Goal: Task Accomplishment & Management: Use online tool/utility

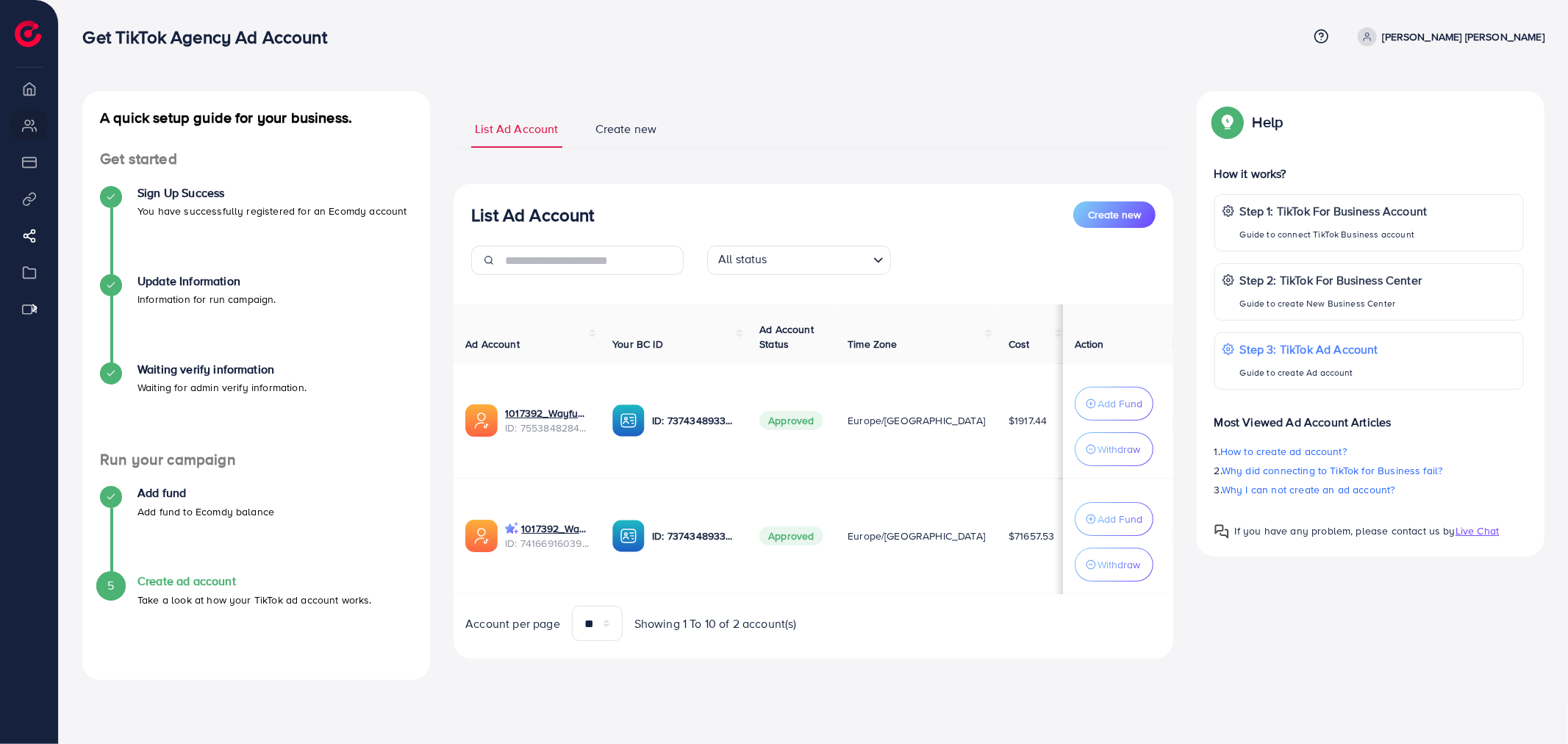
click at [1505, 31] on p "[PERSON_NAME] [PERSON_NAME]" at bounding box center [1464, 36] width 162 height 17
click at [1475, 86] on span "Log out" at bounding box center [1456, 87] width 40 height 17
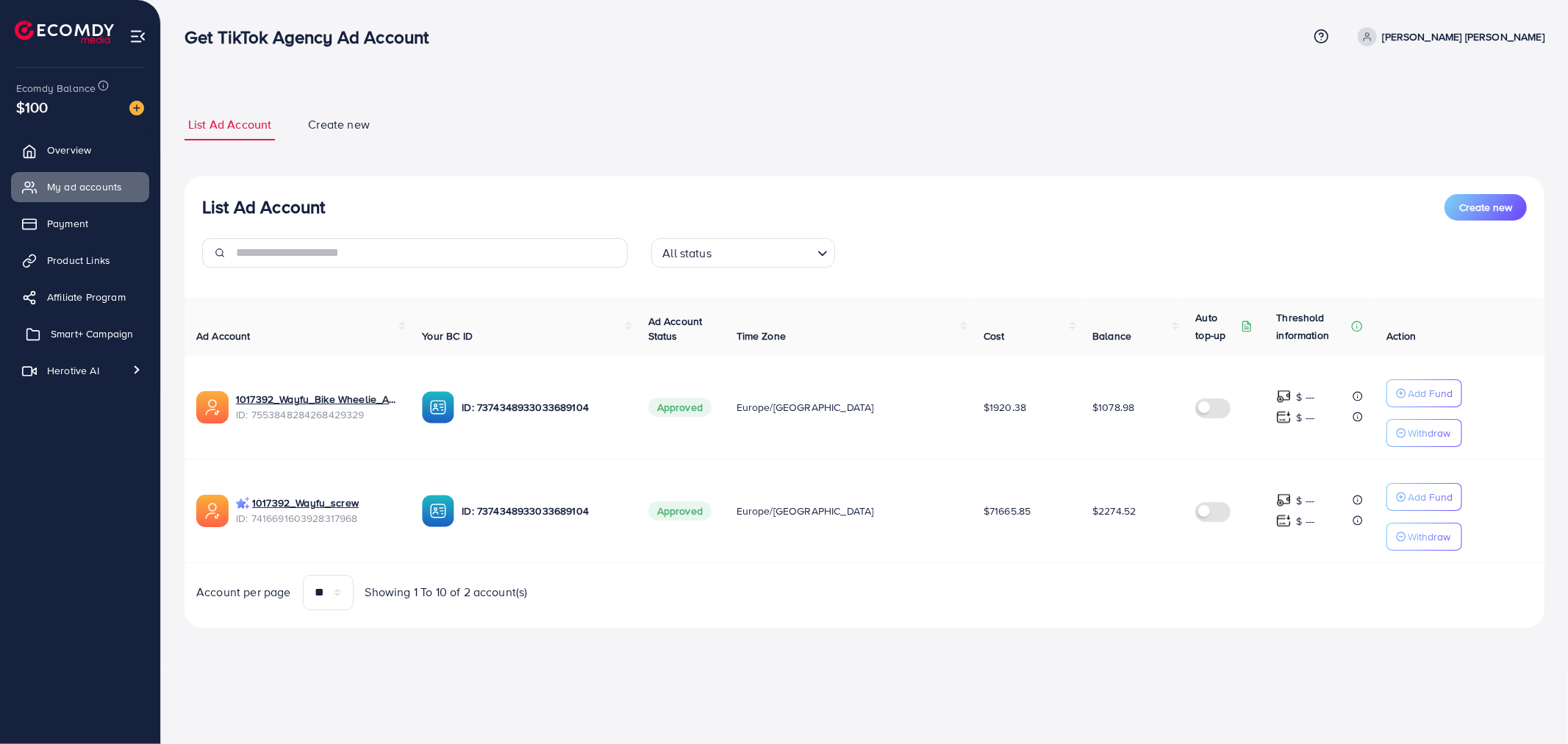
click at [81, 337] on span "Smart+ Campaign" at bounding box center [92, 333] width 82 height 14
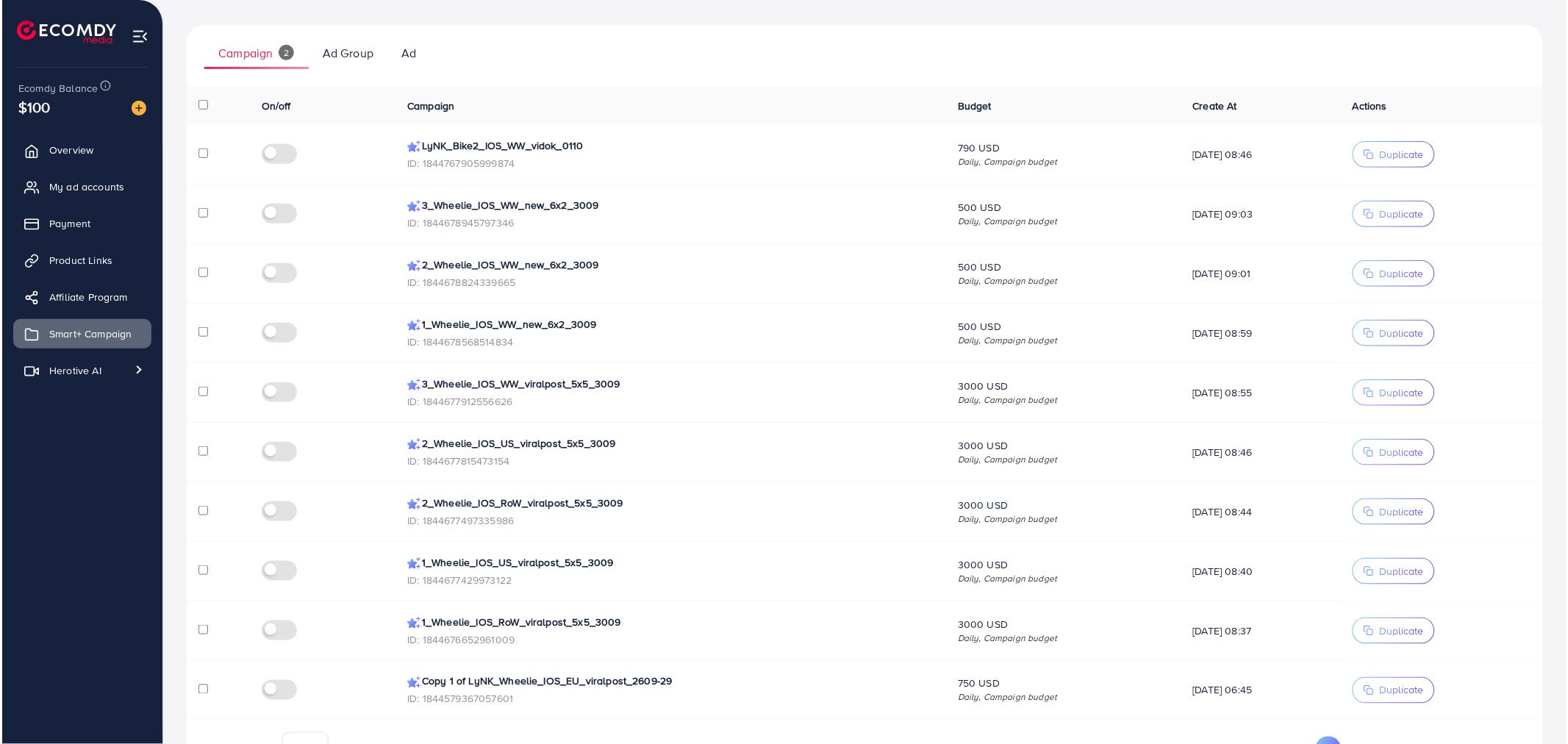
scroll to position [245, 0]
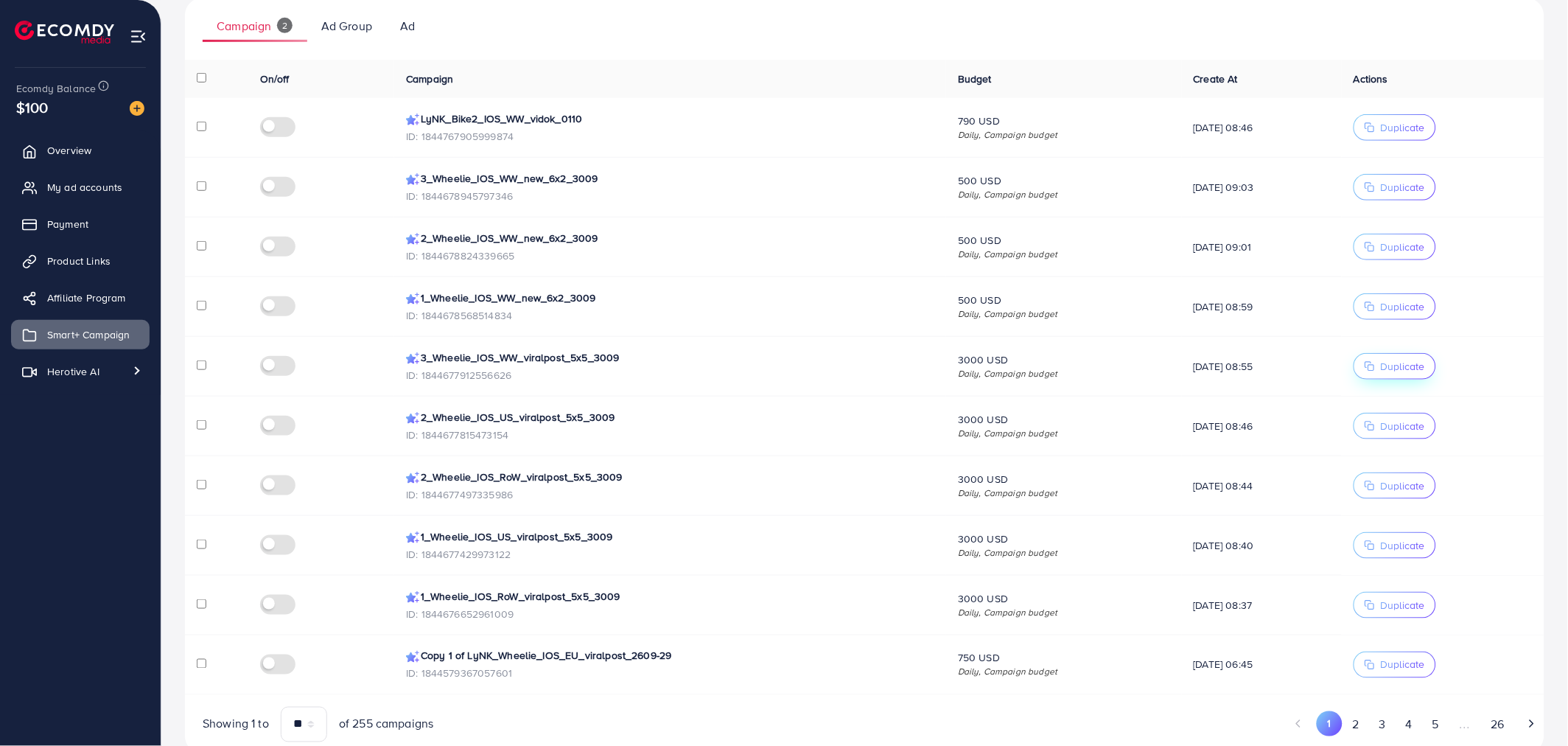
click at [1399, 368] on span "Duplicate" at bounding box center [1403, 365] width 44 height 14
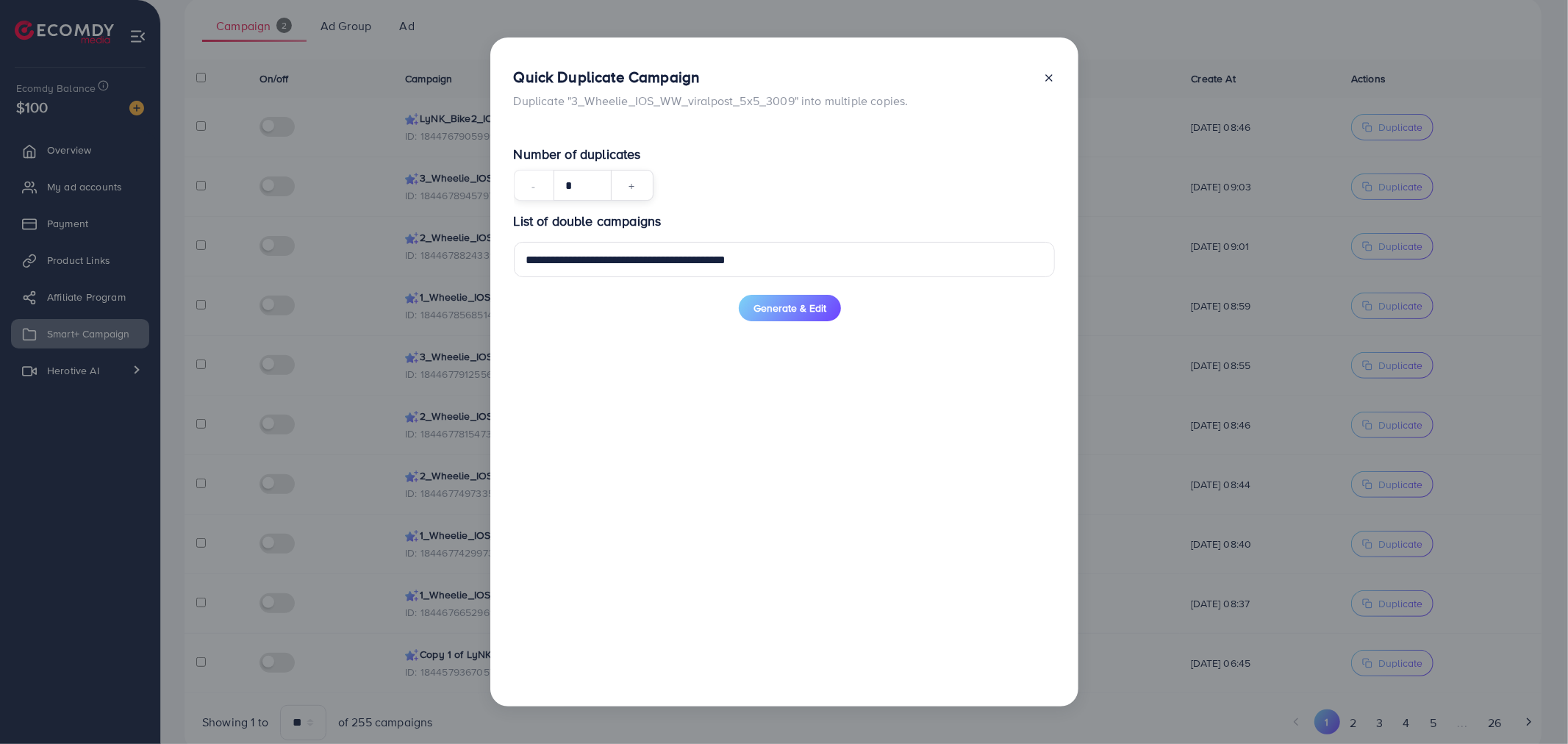
drag, startPoint x: 582, startPoint y: 181, endPoint x: 509, endPoint y: 169, distance: 74.0
click at [509, 169] on div "**********" at bounding box center [784, 372] width 588 height 670
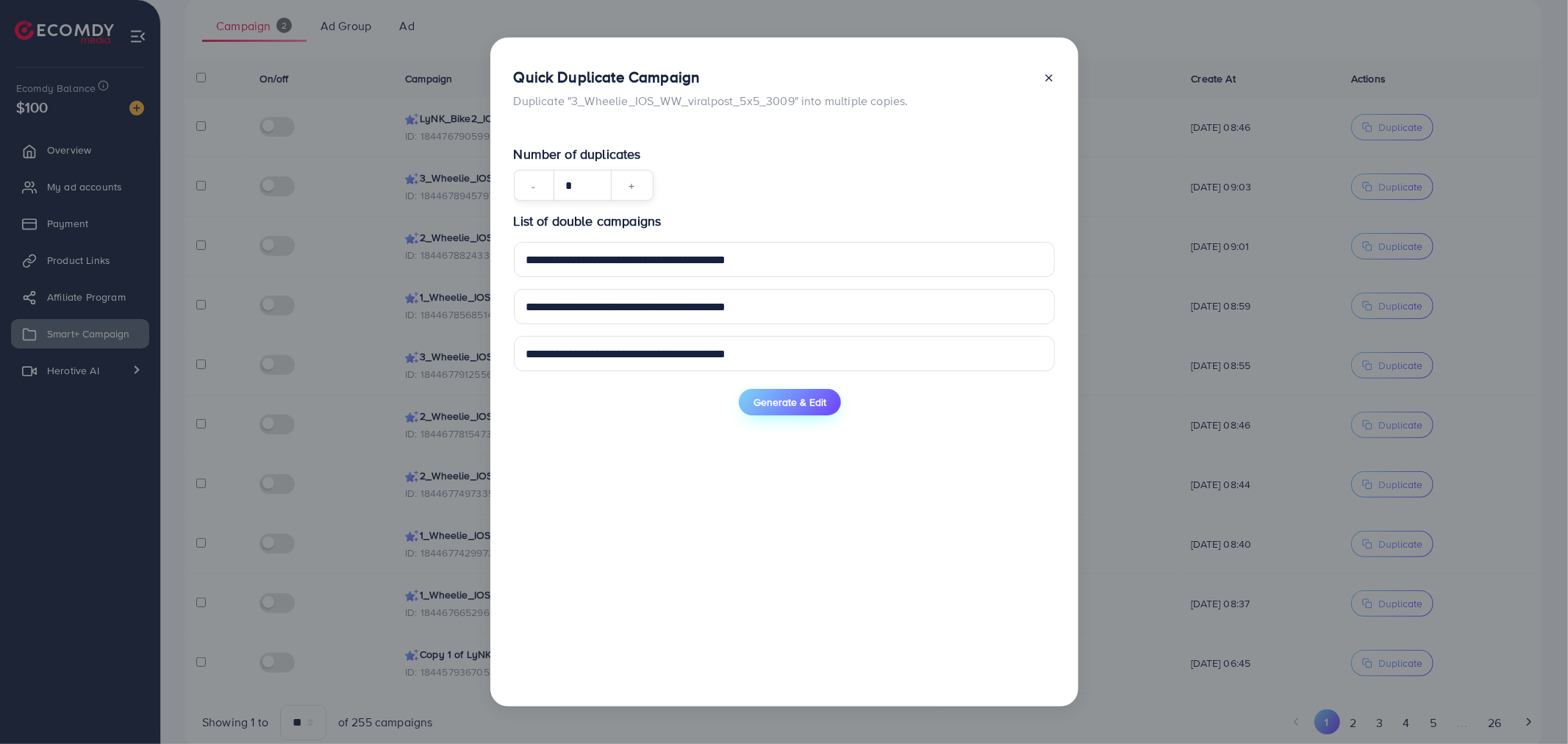
type input "*"
click at [791, 404] on span "Generate & Edit" at bounding box center [790, 402] width 72 height 14
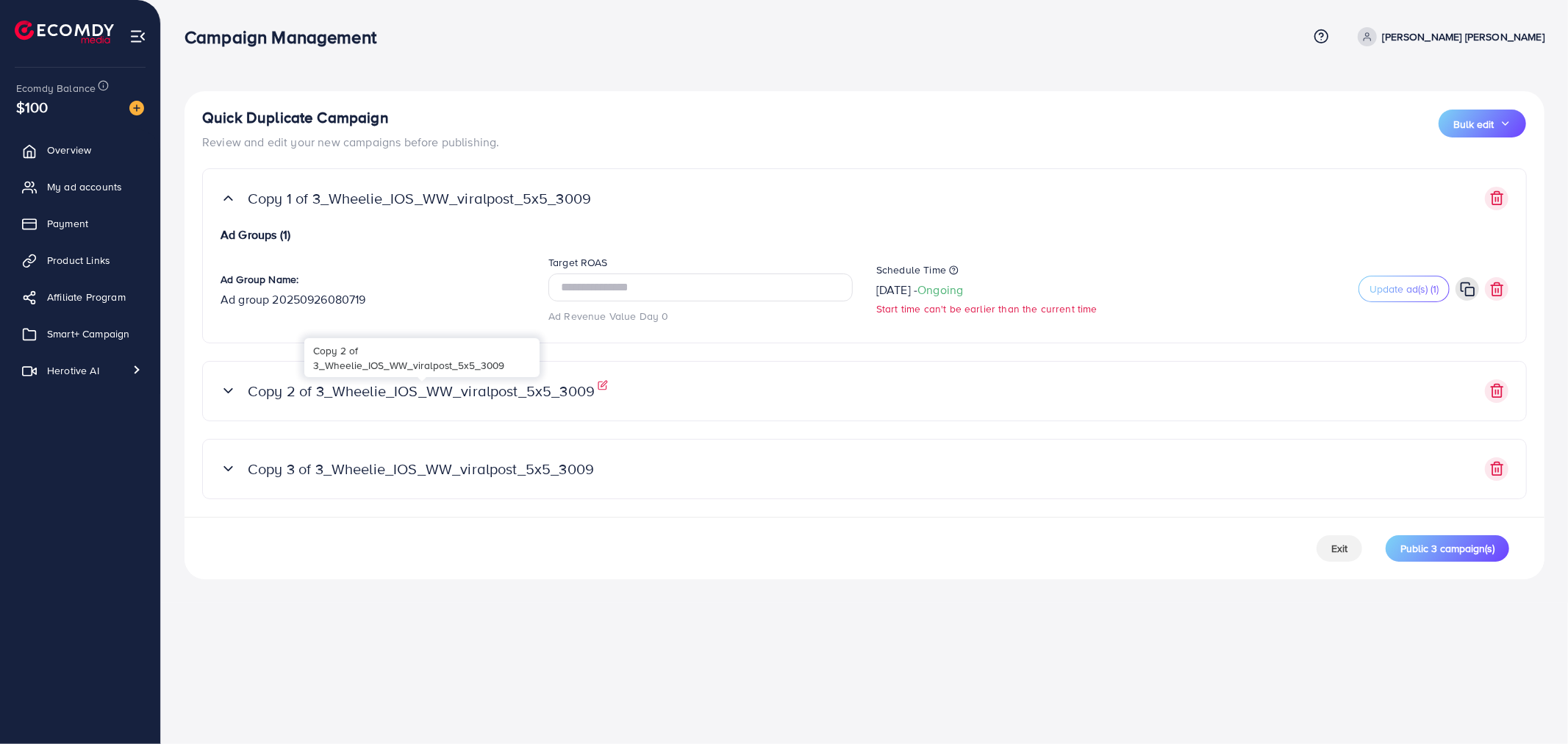
click at [547, 389] on p "Copy 2 of 3_Wheelie_IOS_WW_viralpost_5x5_3009" at bounding box center [422, 391] width 347 height 17
click at [229, 388] on icon at bounding box center [228, 391] width 15 height 15
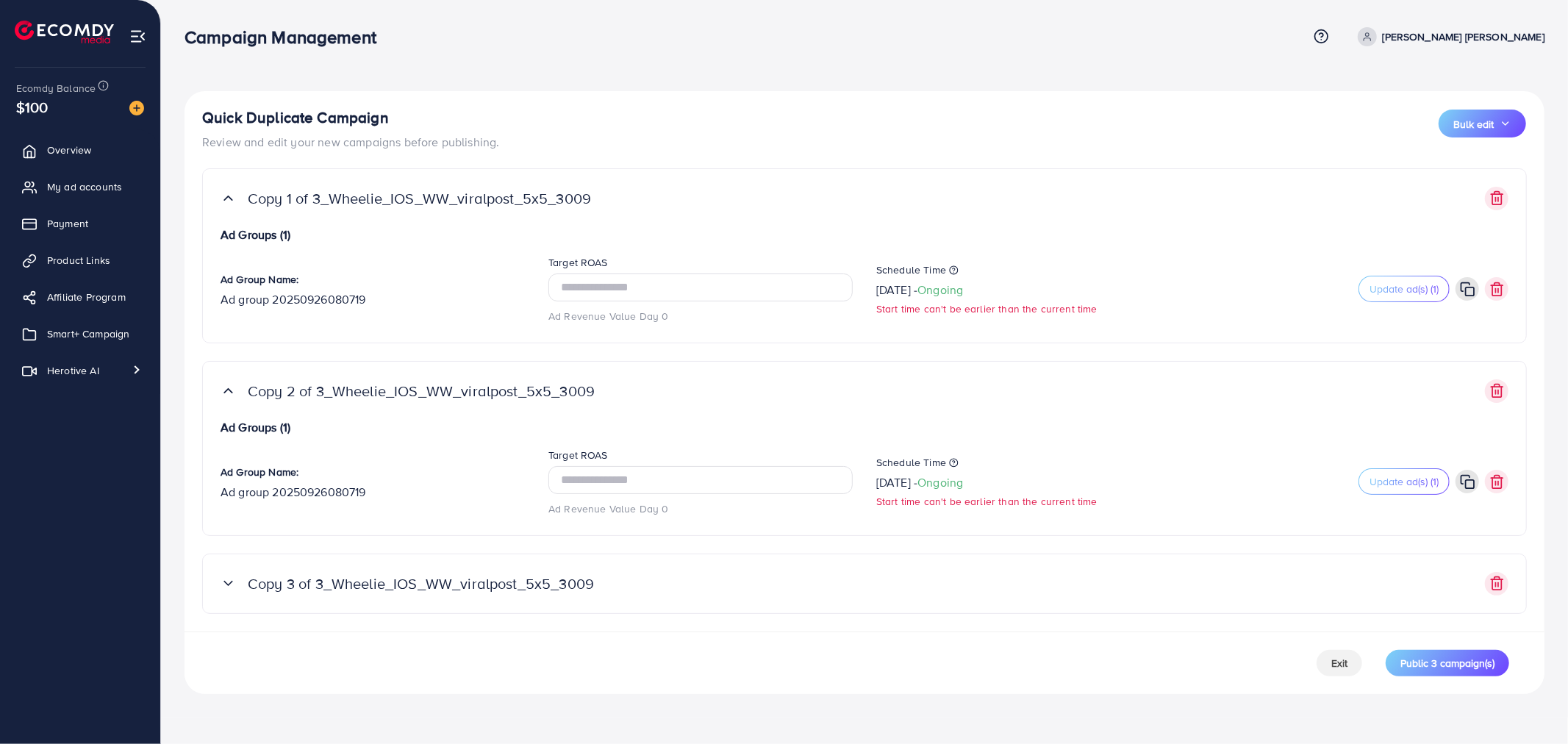
click at [229, 589] on icon at bounding box center [228, 583] width 15 height 15
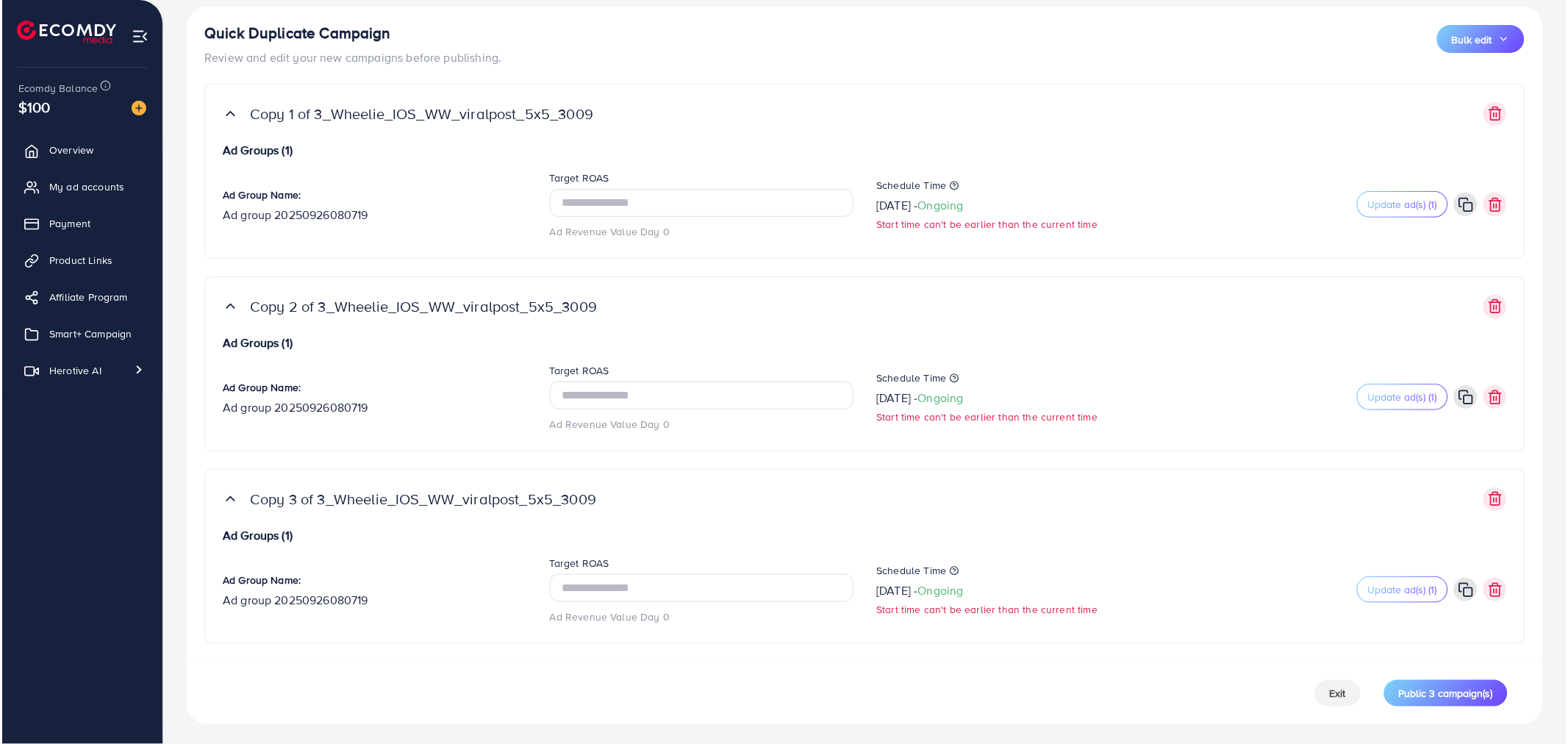
scroll to position [86, 0]
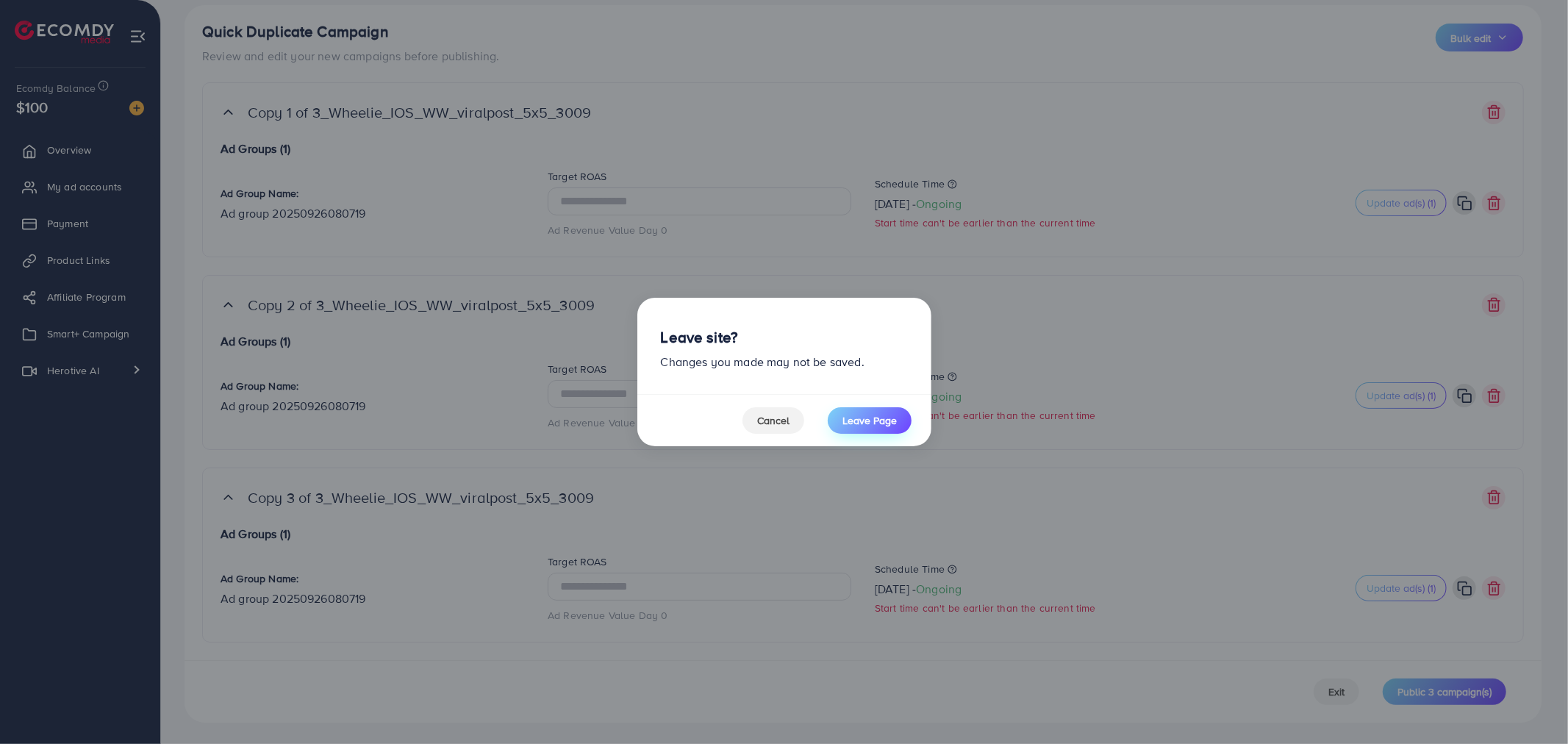
click at [886, 423] on span "Leave Page" at bounding box center [869, 420] width 54 height 14
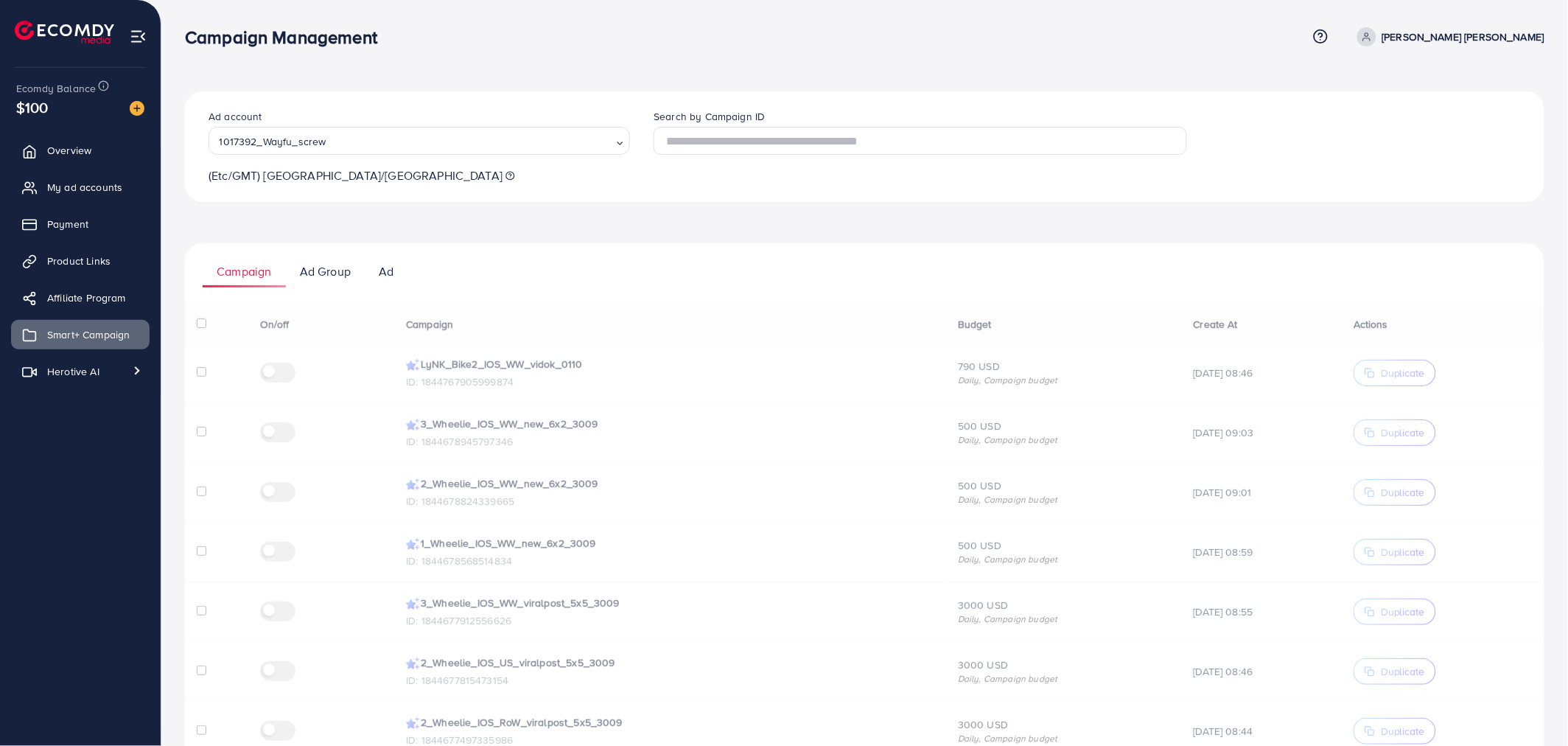
click at [339, 264] on p "Ad Group" at bounding box center [325, 271] width 51 height 17
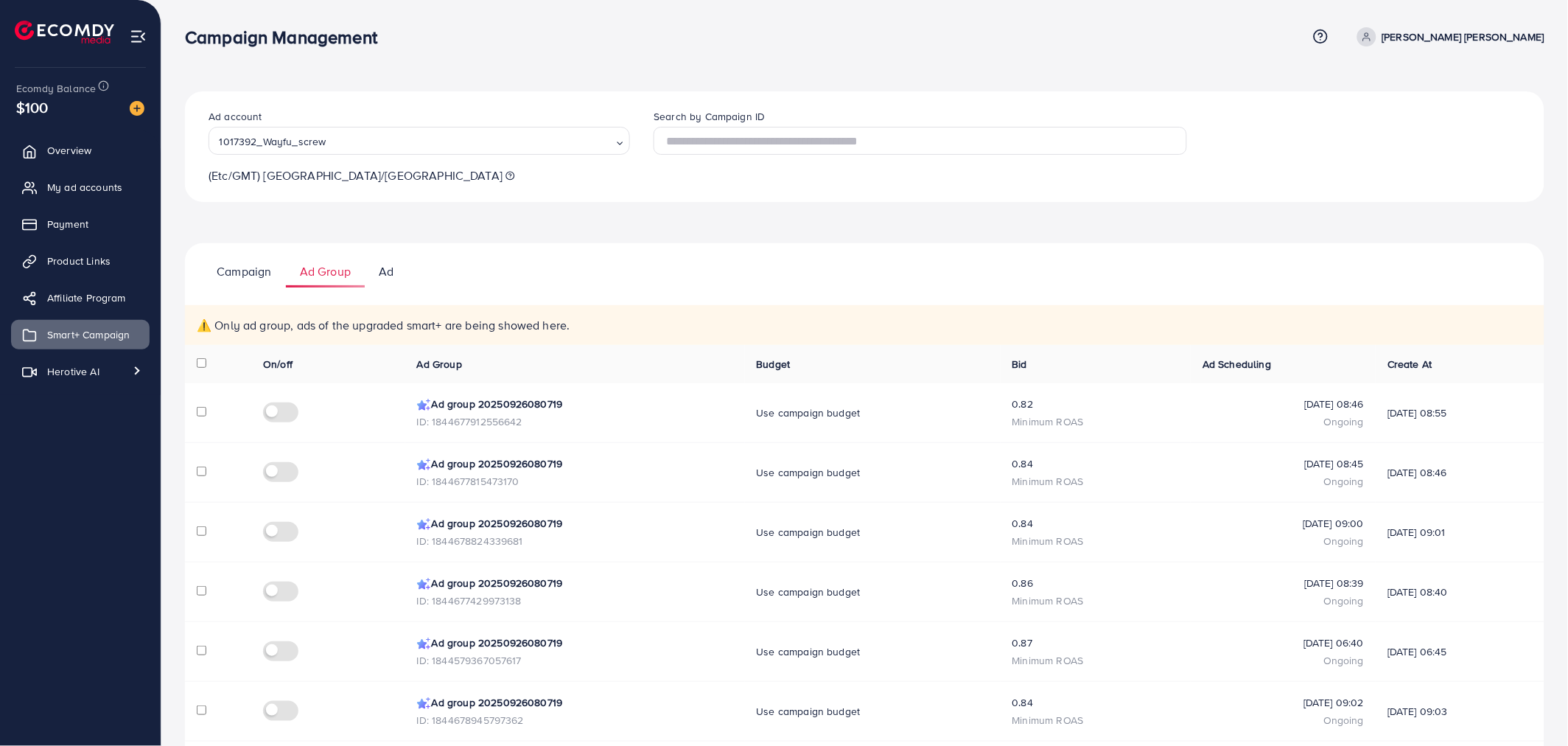
click at [243, 274] on p "Campaign" at bounding box center [244, 271] width 54 height 17
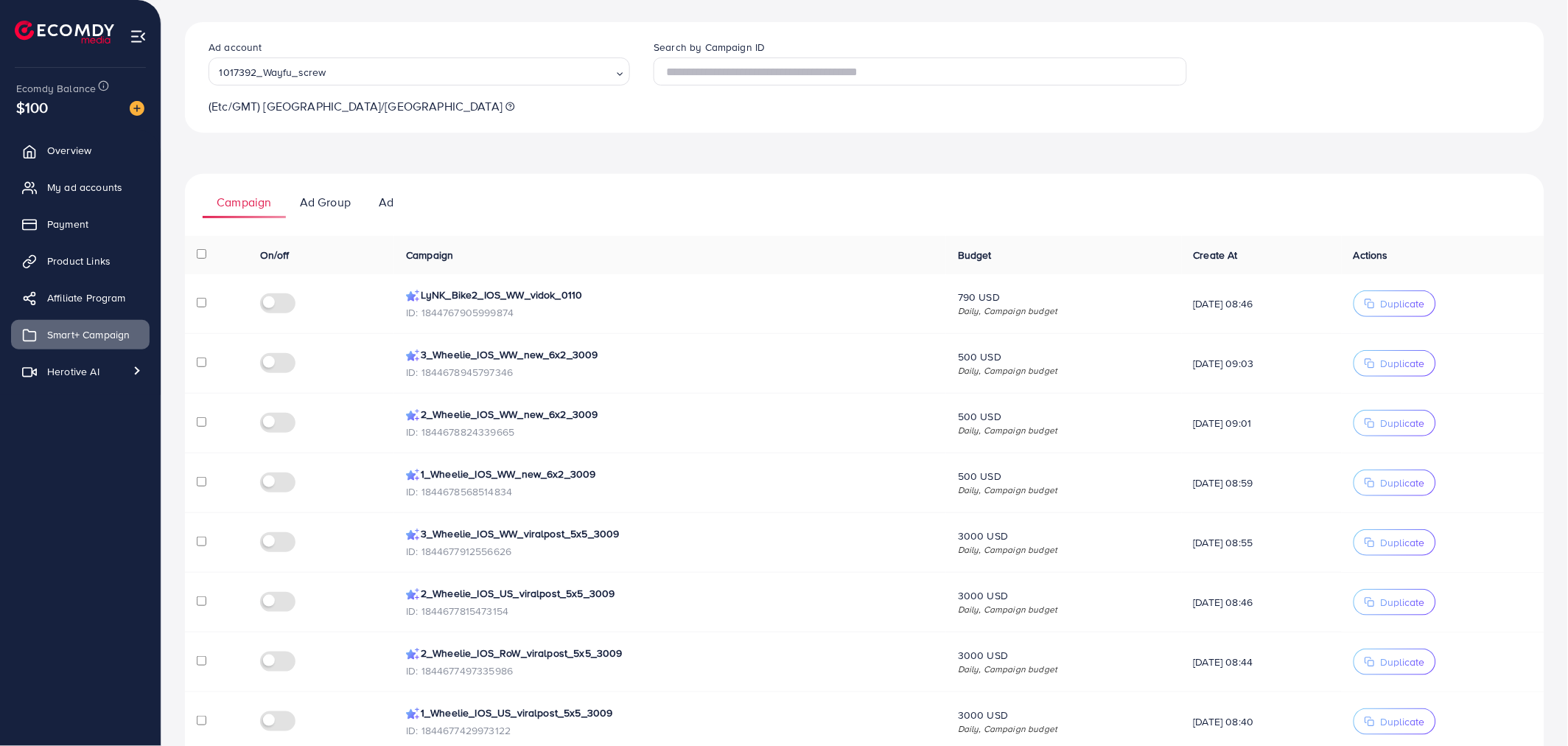
scroll to position [164, 0]
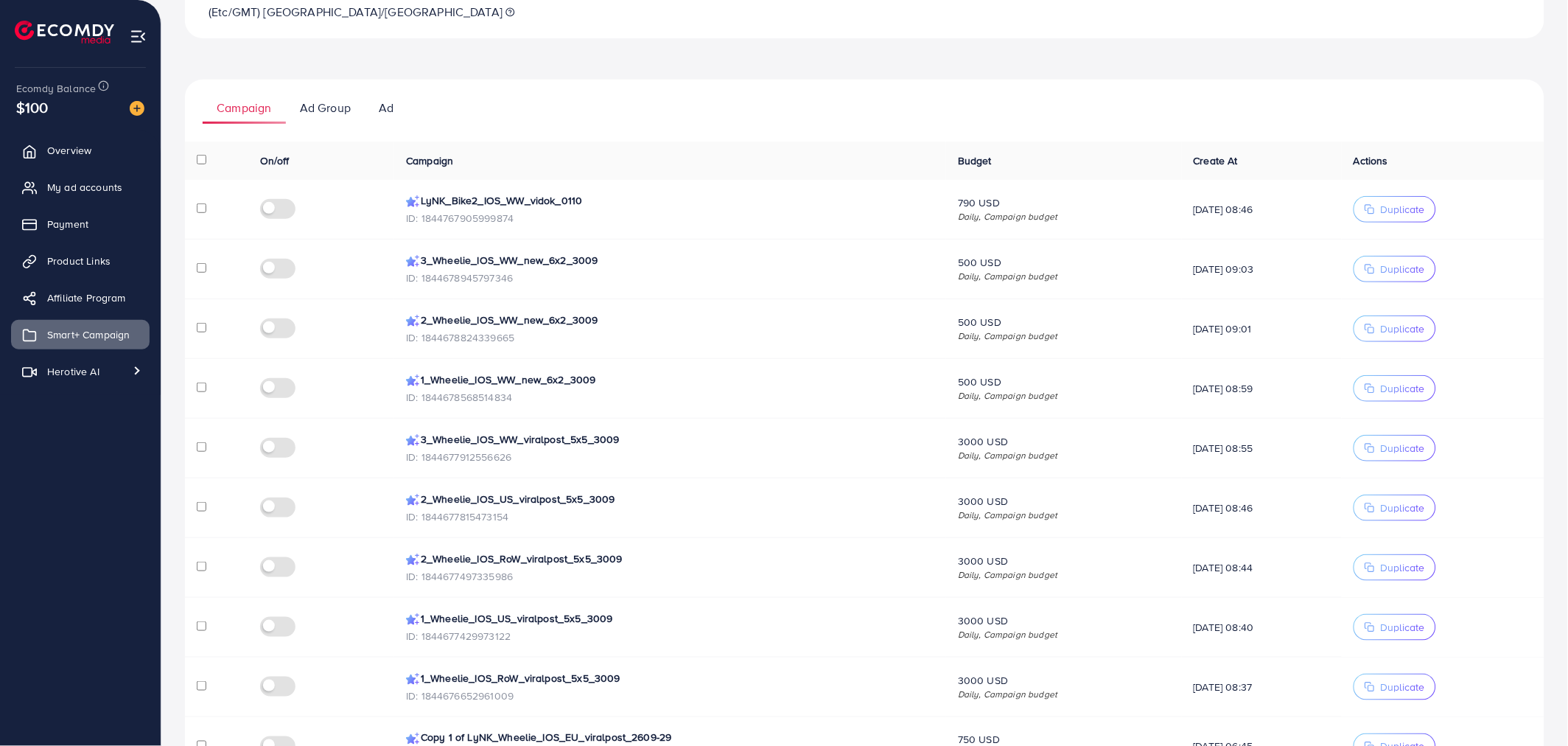
click at [199, 217] on td at bounding box center [216, 209] width 63 height 59
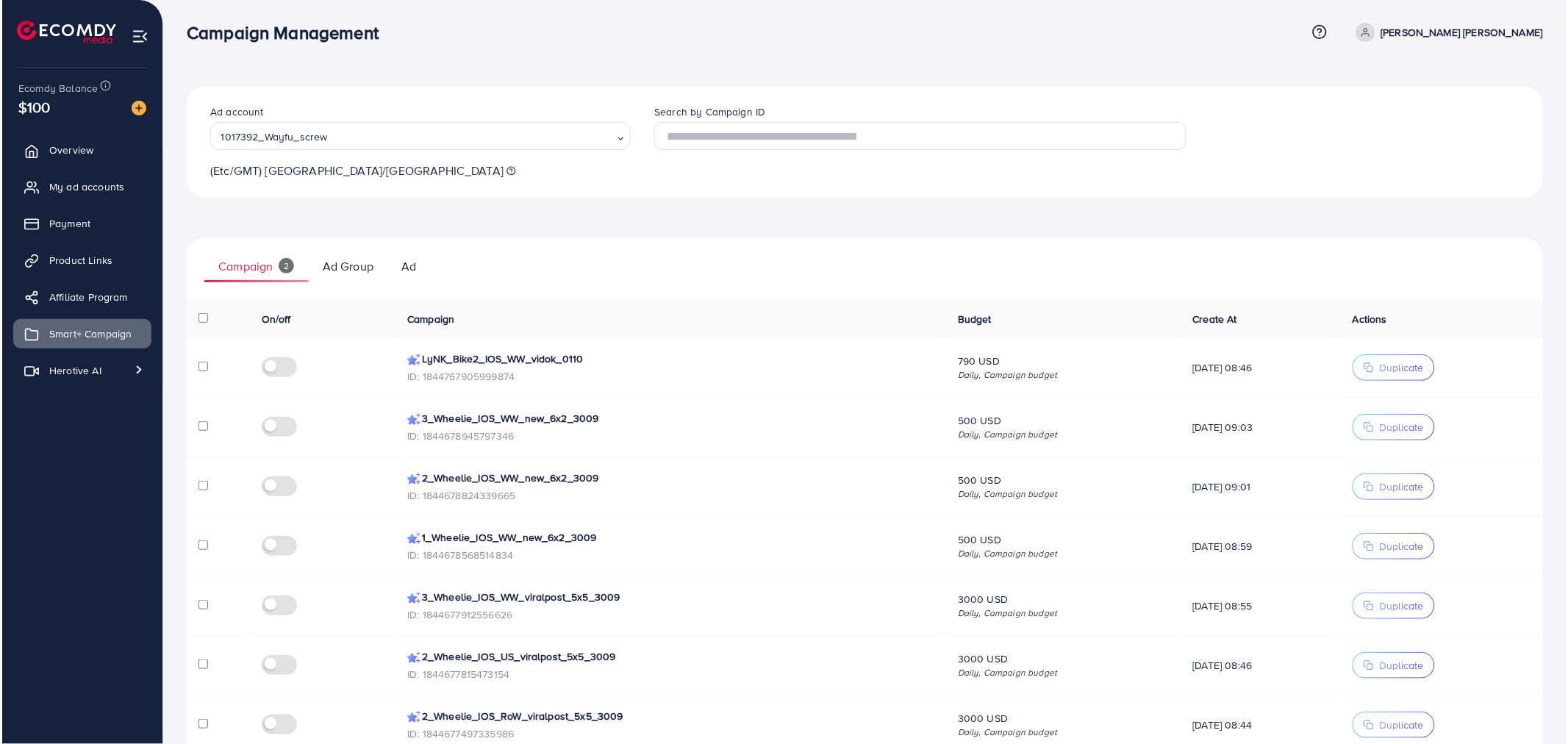
scroll to position [0, 0]
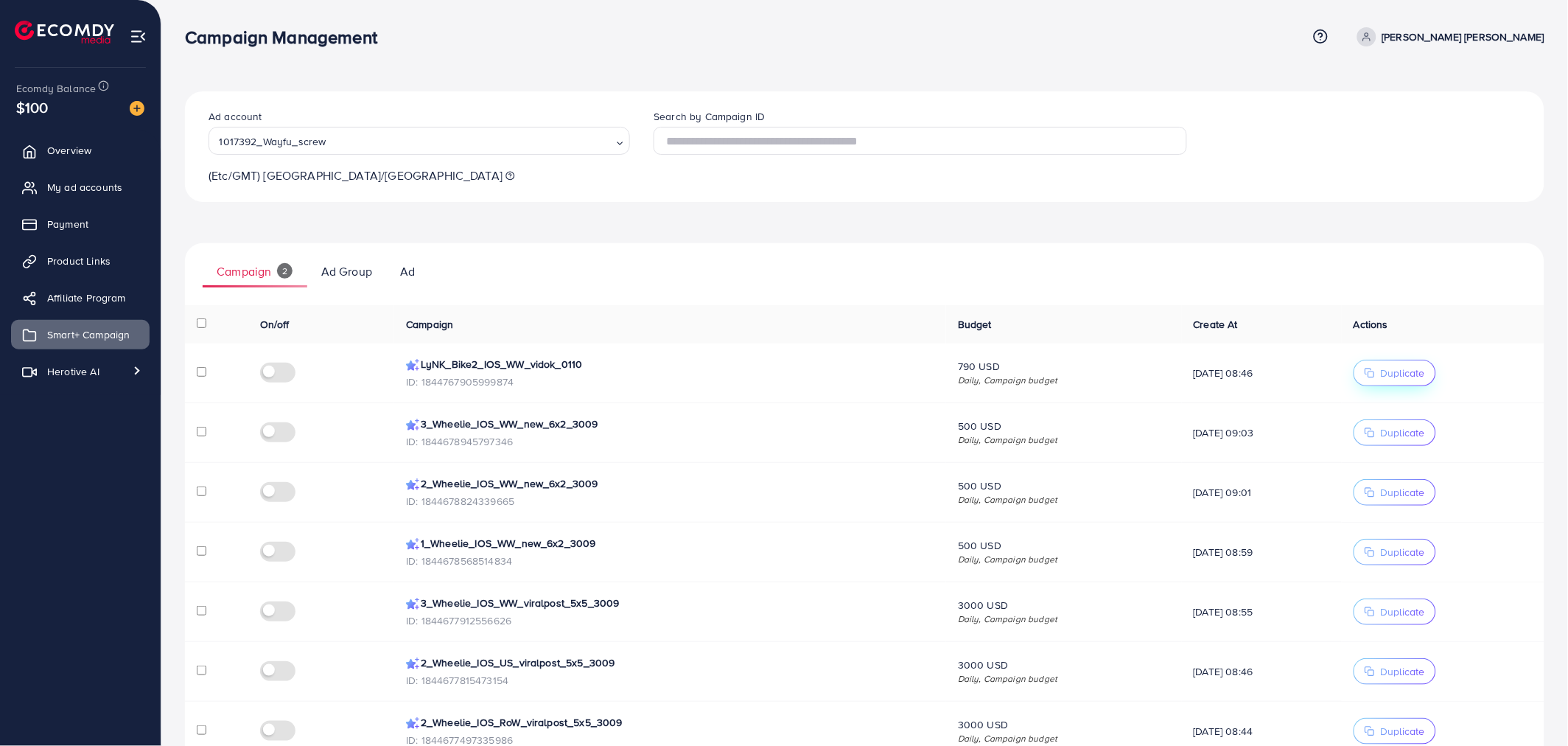
click at [1413, 380] on span "Duplicate" at bounding box center [1403, 372] width 44 height 14
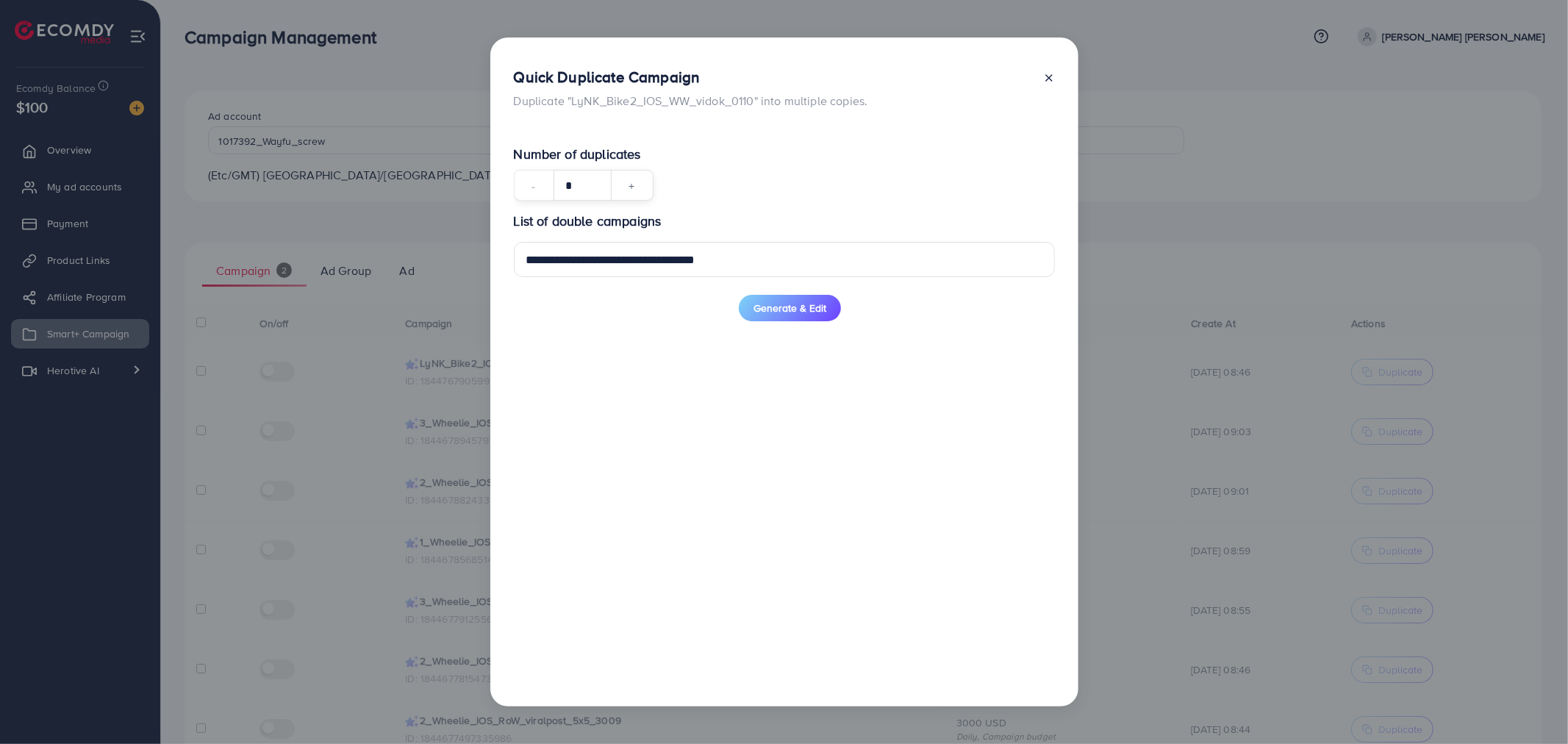
click at [543, 177] on div "- * +" at bounding box center [584, 185] width 139 height 31
type input "*"
click at [802, 355] on span "Generate & Edit" at bounding box center [790, 355] width 72 height 14
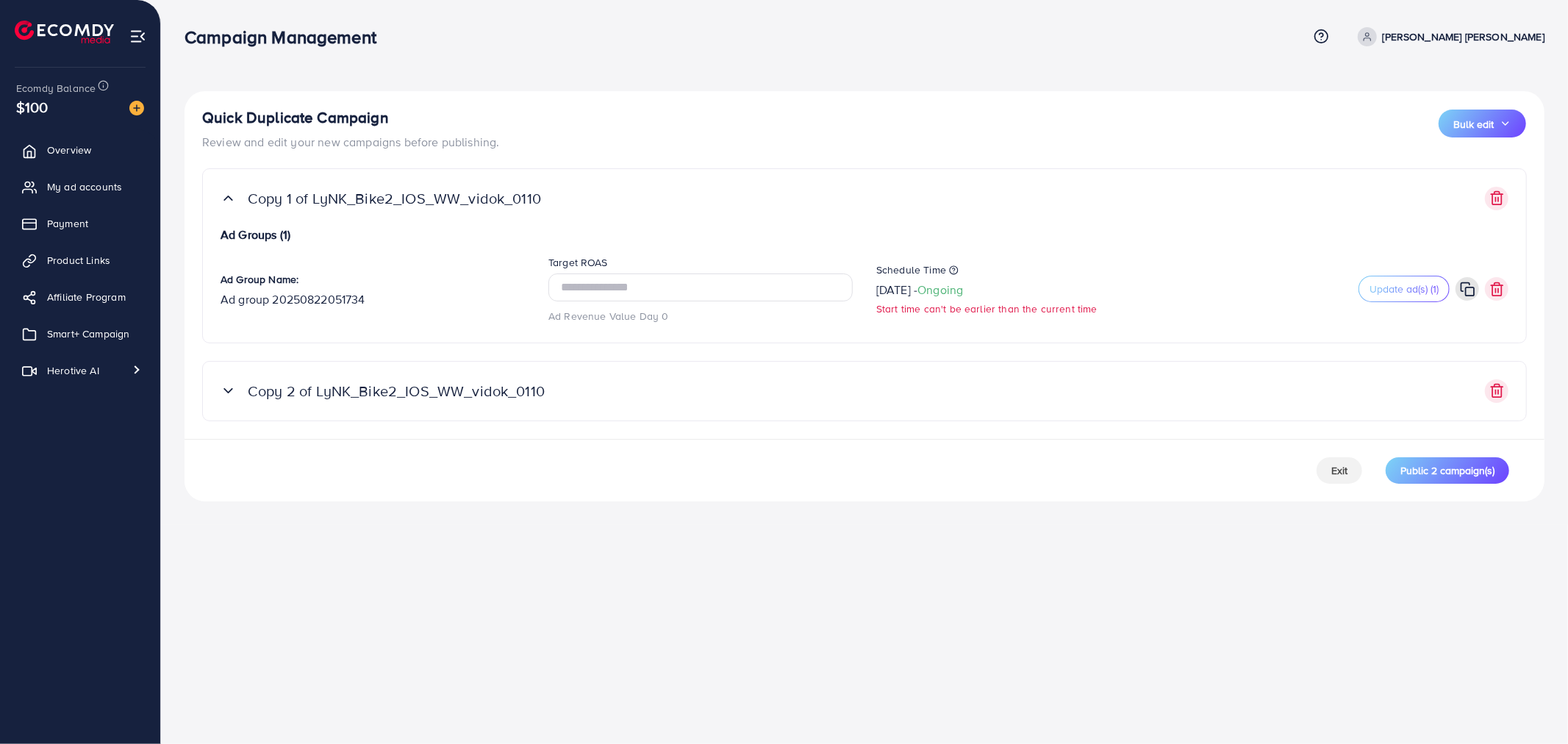
click at [553, 403] on form "Copy 2 of LyNK_Bike2_IOS_WW_vidok_0110 Ad Groups (1) Ad Group Name: Ad group 20…" at bounding box center [864, 390] width 1325 height 60
click at [221, 385] on icon at bounding box center [228, 391] width 15 height 15
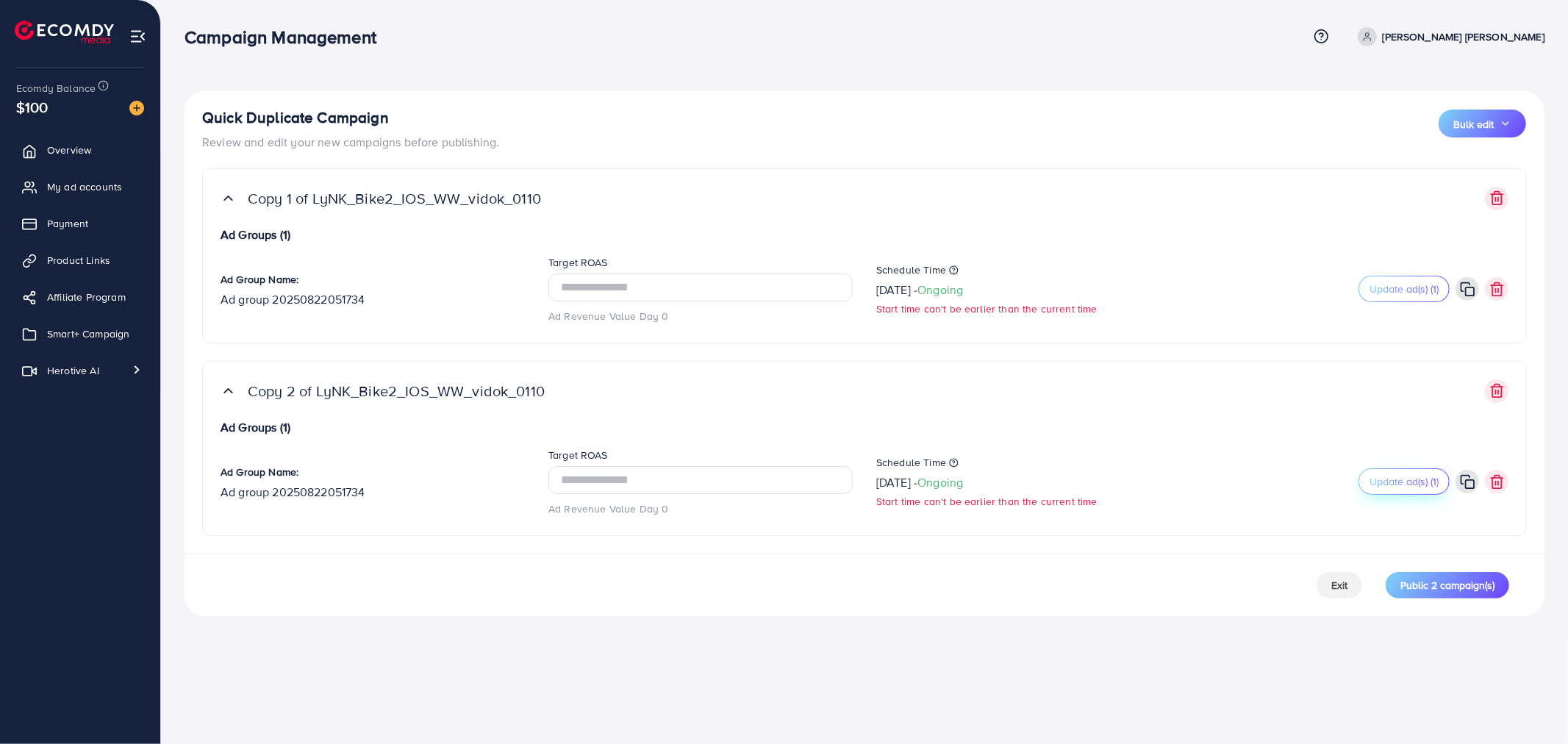
click at [1387, 483] on span "Update ad(s) (1)" at bounding box center [1404, 481] width 69 height 14
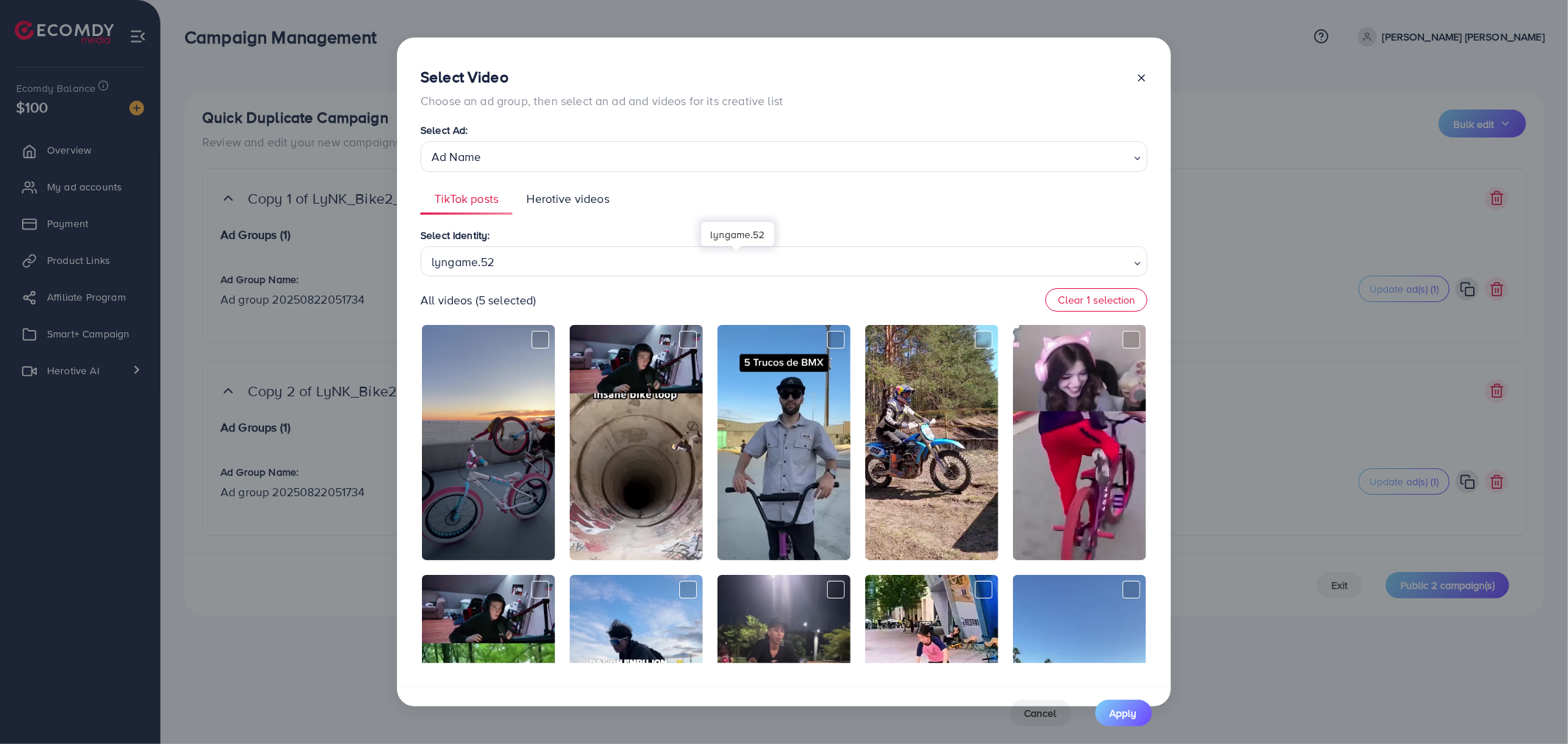
click at [530, 255] on div "lyngame.52" at bounding box center [777, 260] width 705 height 26
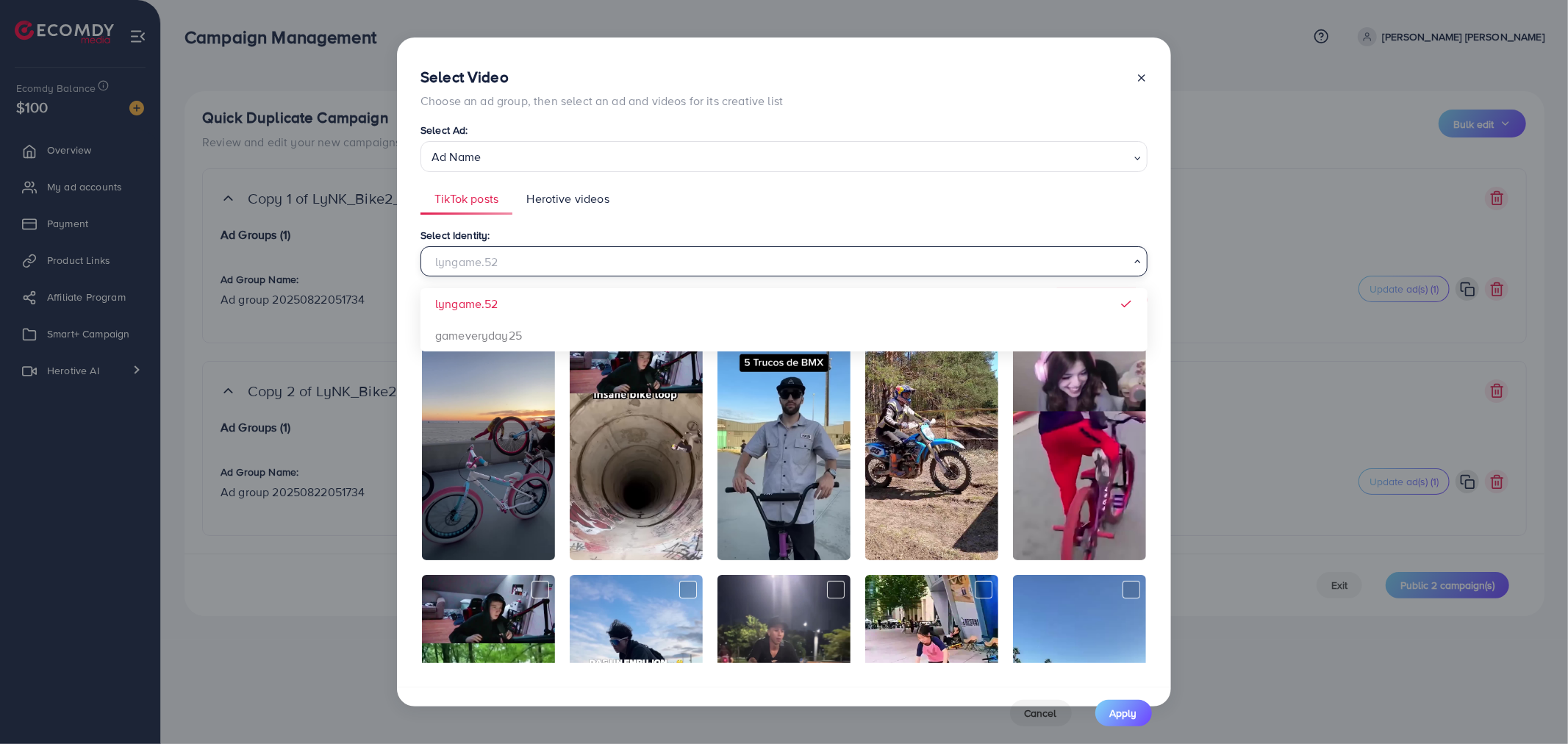
click at [604, 222] on div "**********" at bounding box center [784, 424] width 727 height 480
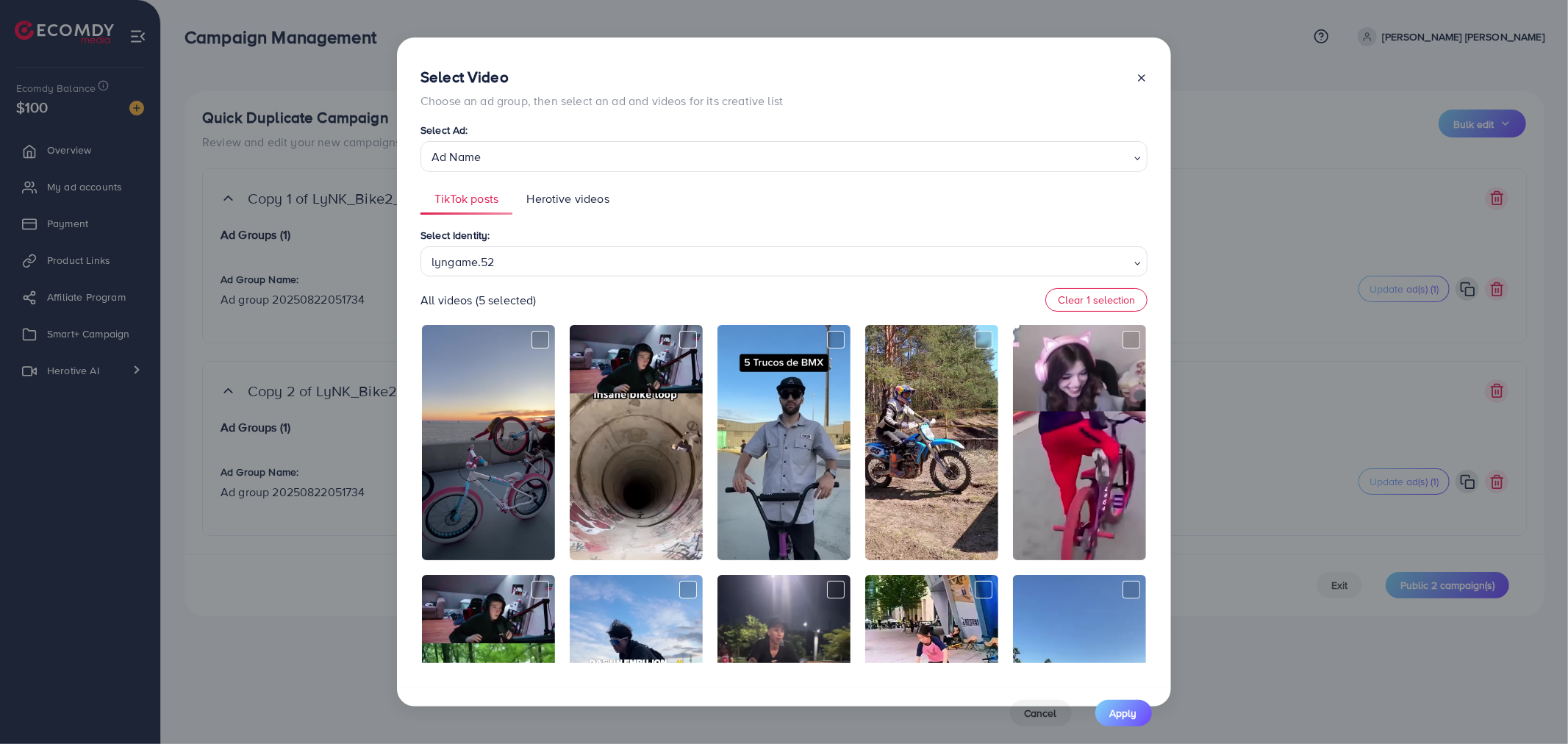
click at [581, 194] on span "Herotive videos" at bounding box center [567, 199] width 82 height 17
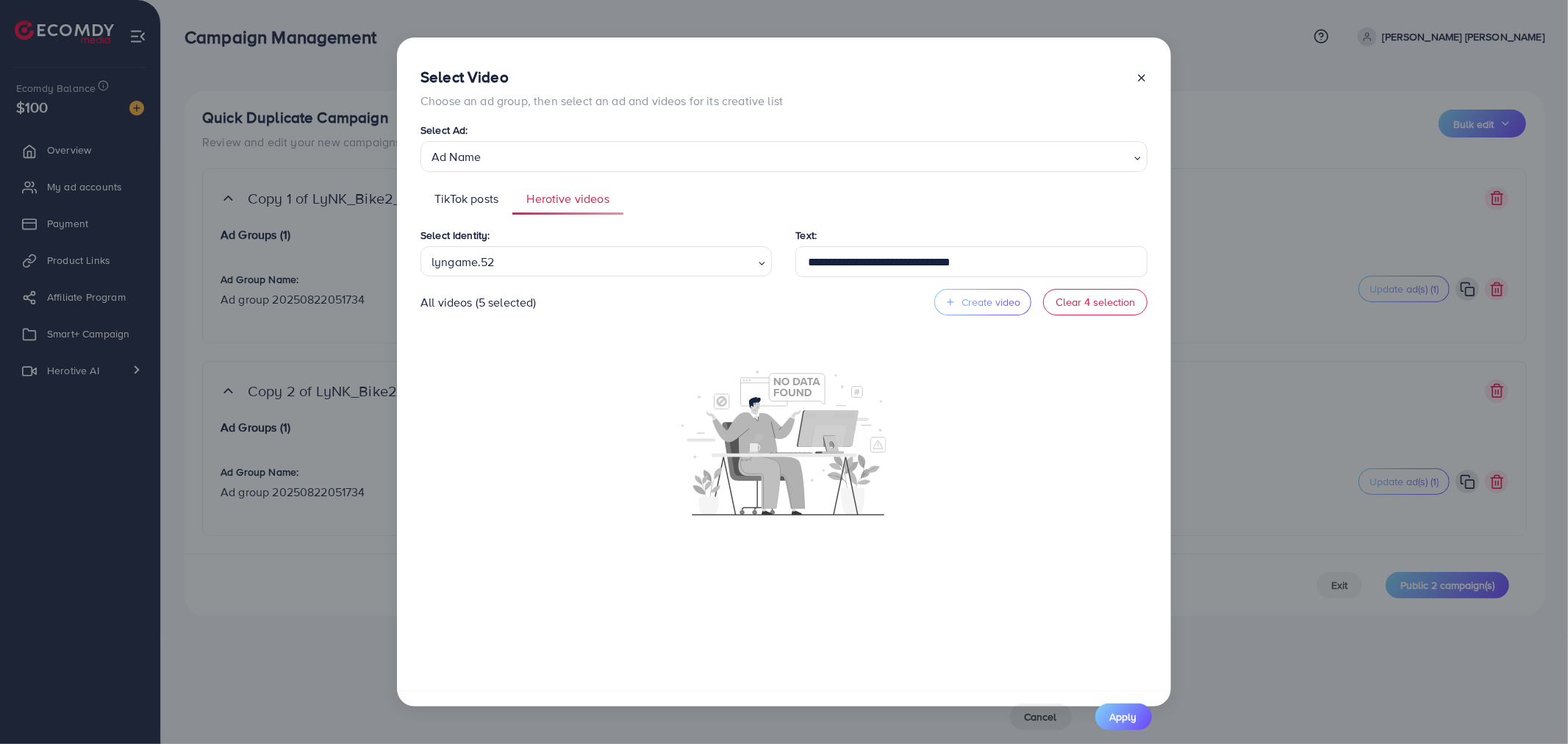
click at [428, 302] on p "All videos (5 selected)" at bounding box center [479, 302] width 116 height 17
click at [469, 196] on span "TikTok posts" at bounding box center [466, 199] width 64 height 17
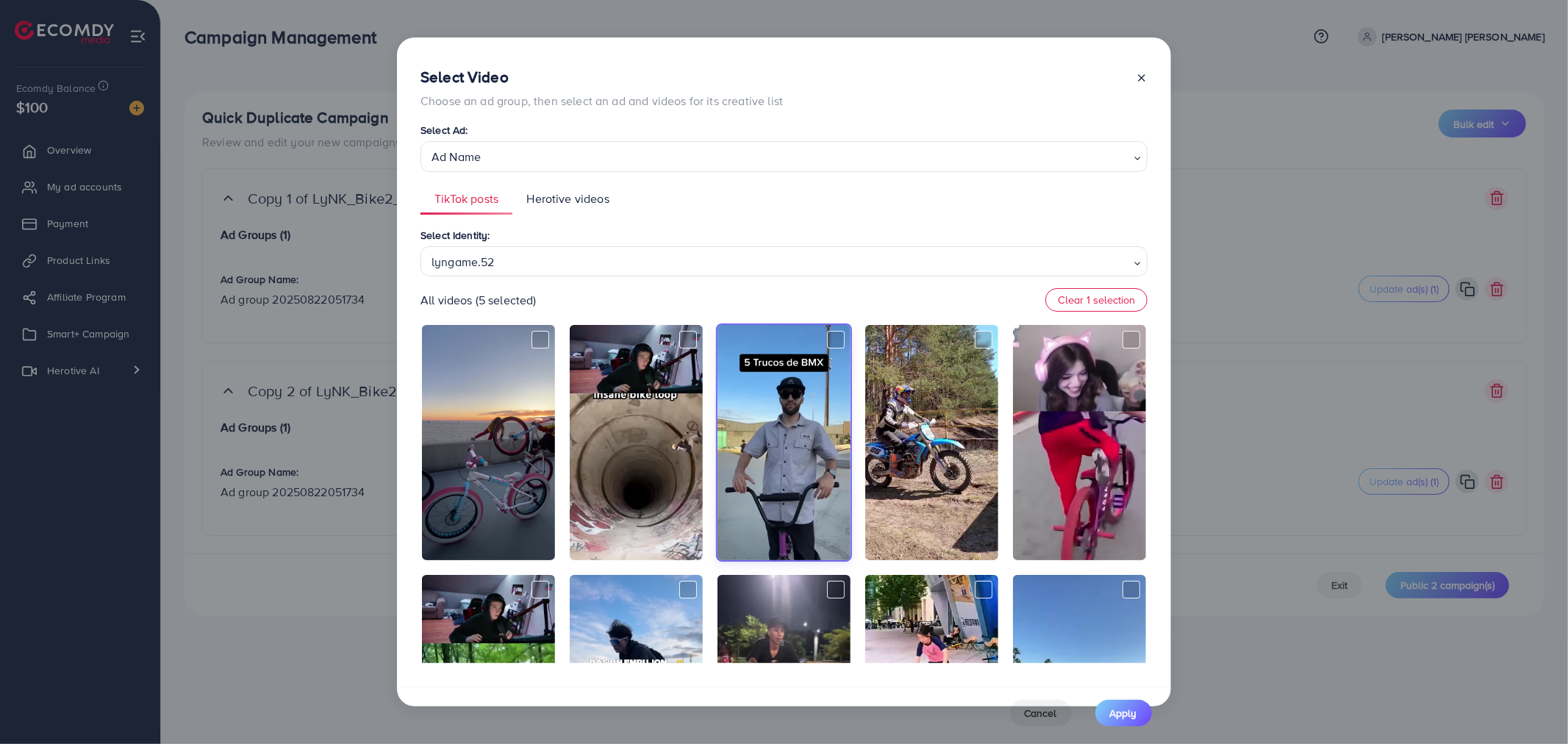
click at [1145, 69] on div at bounding box center [1135, 90] width 24 height 42
click at [556, 160] on div "Ad Name" at bounding box center [777, 155] width 705 height 26
click at [1144, 73] on icon at bounding box center [1142, 78] width 11 height 11
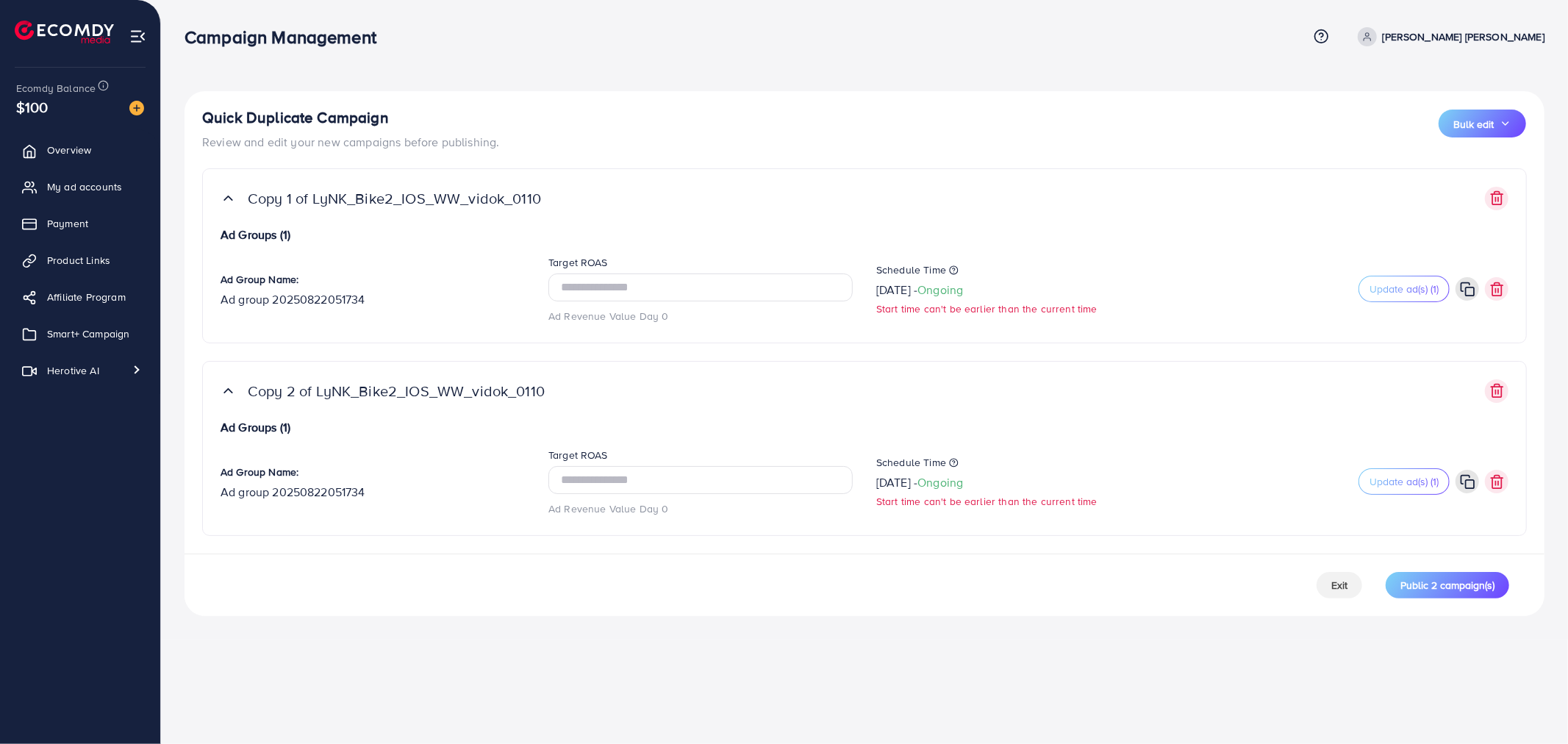
drag, startPoint x: 438, startPoint y: 621, endPoint x: 501, endPoint y: 450, distance: 182.2
click at [445, 621] on div "Quick Duplicate Campaign Review and edit your new campaigns before publishing. …" at bounding box center [864, 320] width 1407 height 640
